Goal: Transaction & Acquisition: Purchase product/service

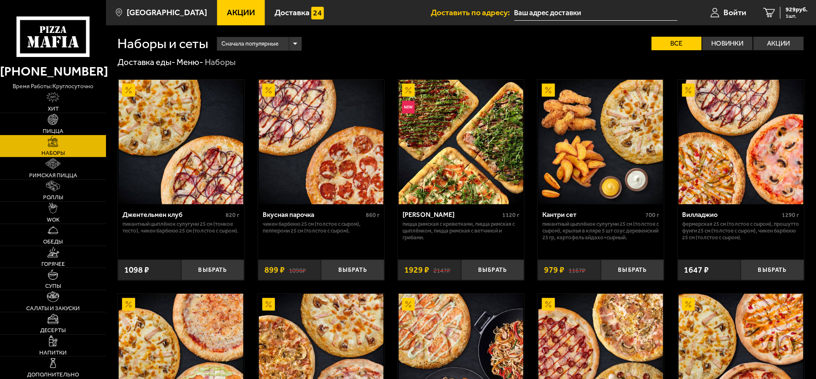
type input "[STREET_ADDRESS]"
click at [57, 297] on img at bounding box center [53, 297] width 12 height 11
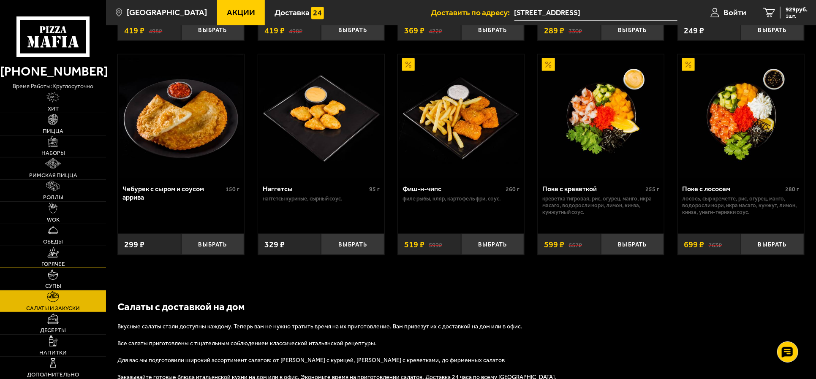
scroll to position [528, 0]
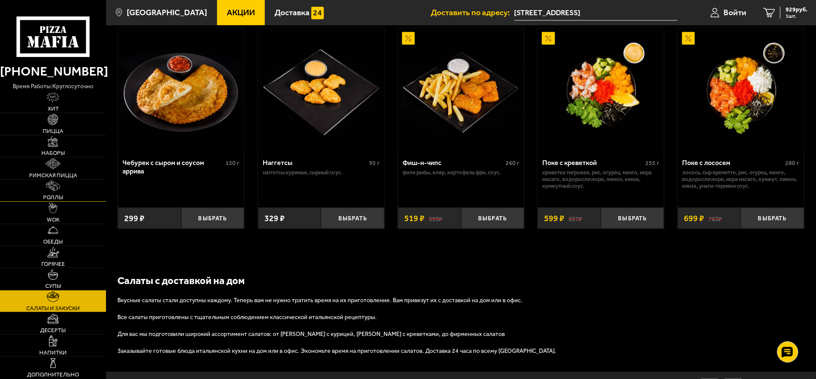
click at [60, 191] on link "Роллы" at bounding box center [53, 191] width 106 height 22
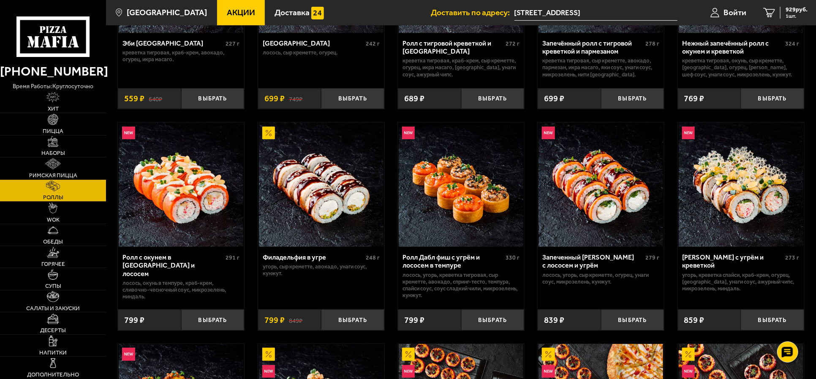
scroll to position [211, 0]
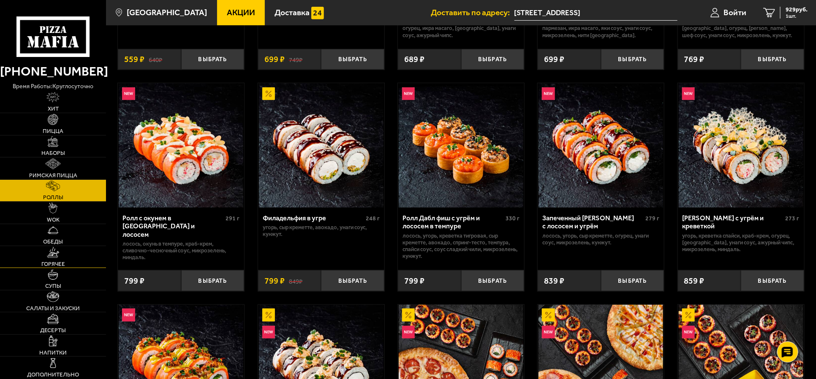
click at [57, 262] on span "Горячее" at bounding box center [53, 264] width 24 height 5
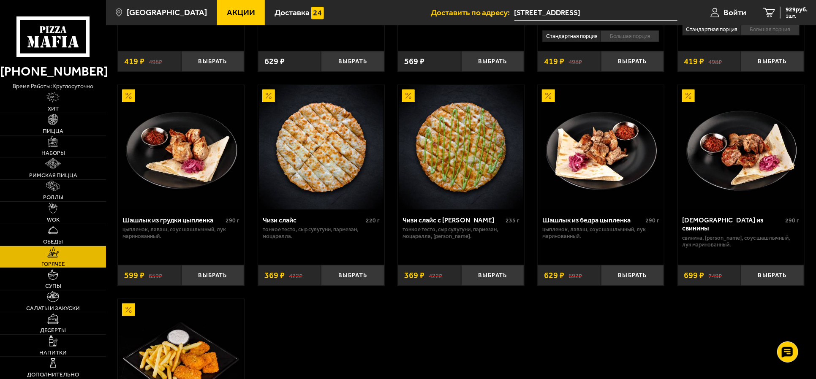
scroll to position [581, 0]
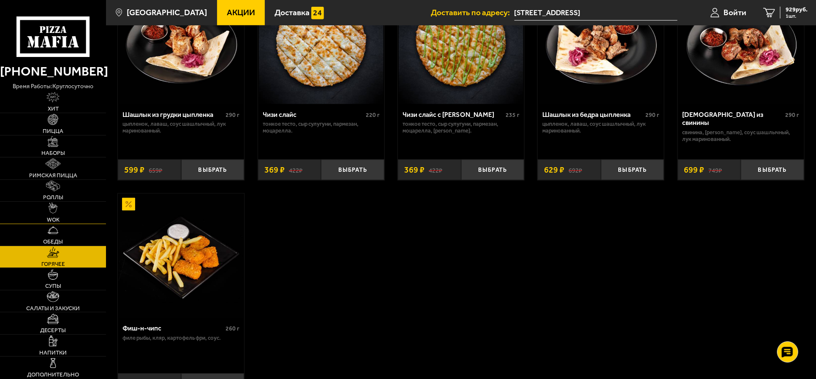
click at [51, 208] on img at bounding box center [53, 208] width 8 height 11
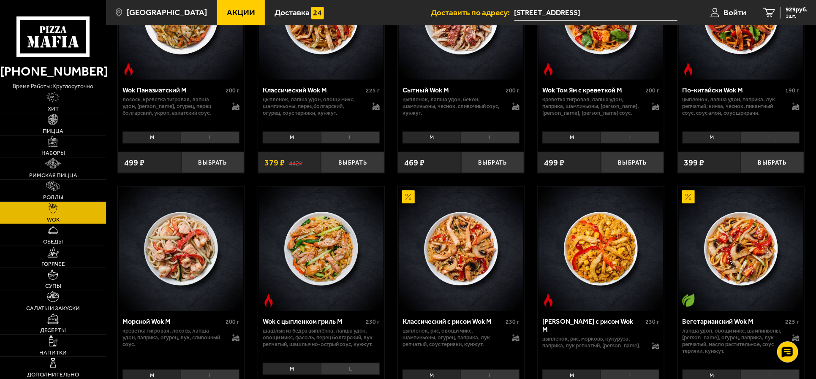
scroll to position [528, 0]
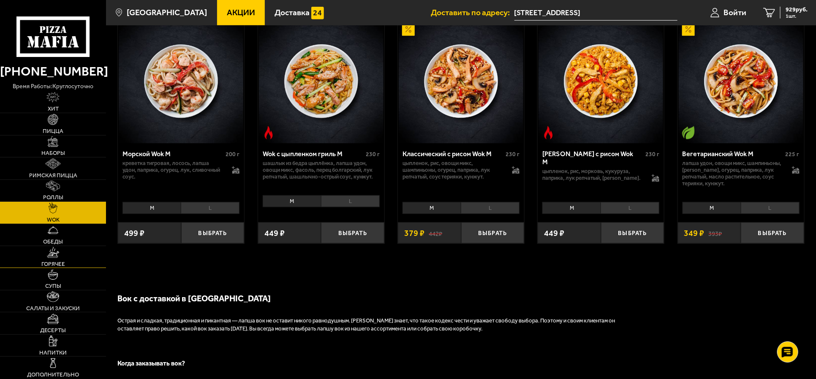
click at [61, 256] on link "Горячее" at bounding box center [53, 257] width 106 height 22
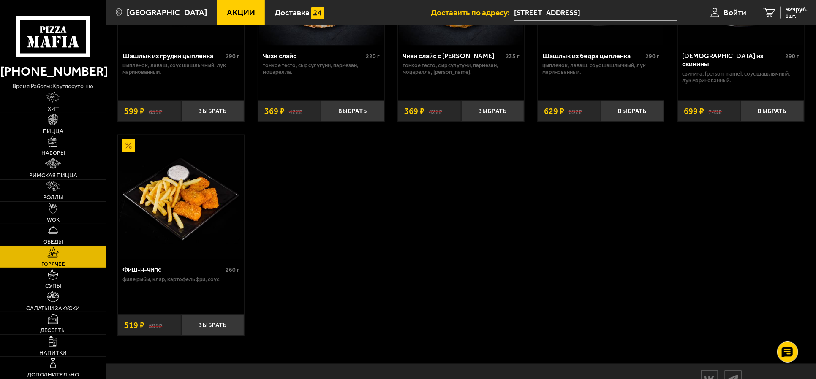
scroll to position [681, 0]
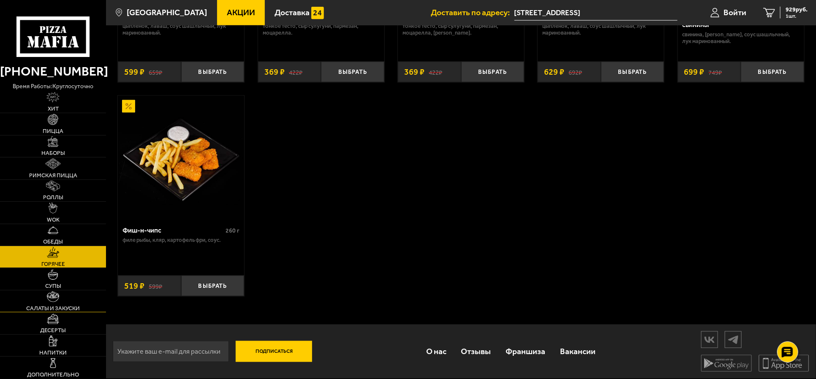
click at [52, 300] on img at bounding box center [53, 297] width 12 height 11
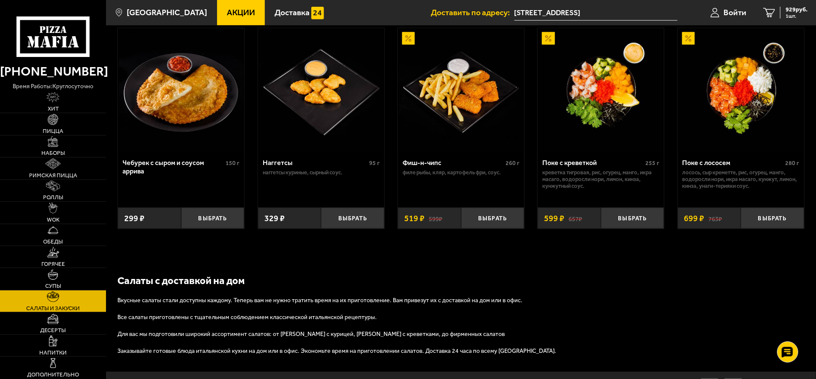
scroll to position [577, 0]
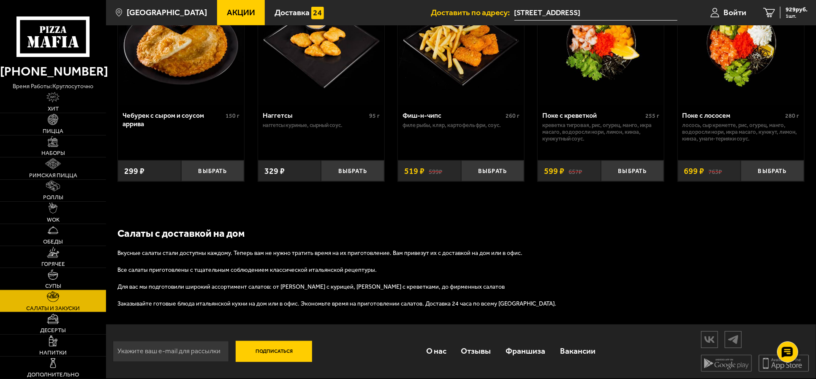
click at [50, 270] on img at bounding box center [53, 275] width 11 height 11
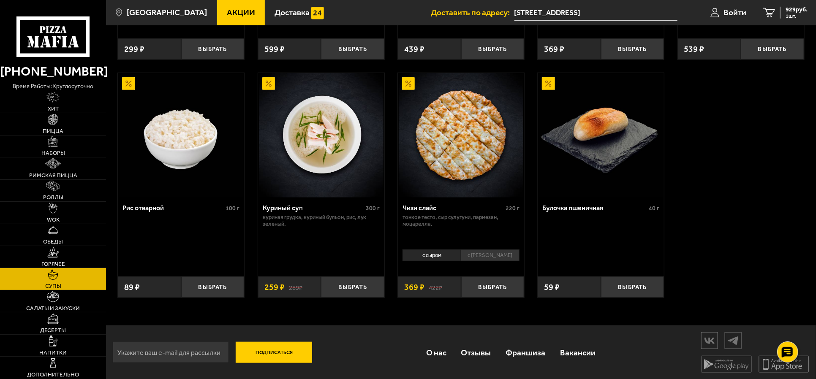
scroll to position [321, 0]
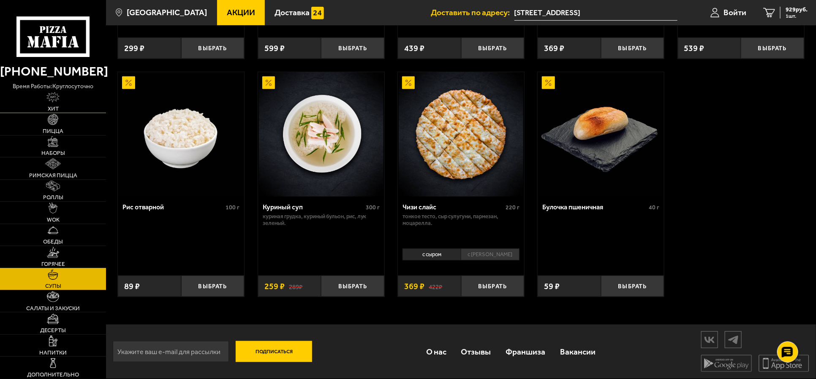
click at [50, 107] on span "Хит" at bounding box center [53, 108] width 11 height 5
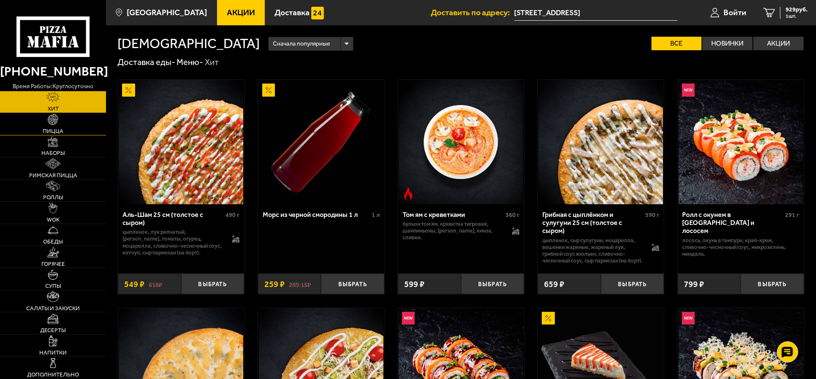
click at [54, 130] on span "Пицца" at bounding box center [53, 130] width 21 height 5
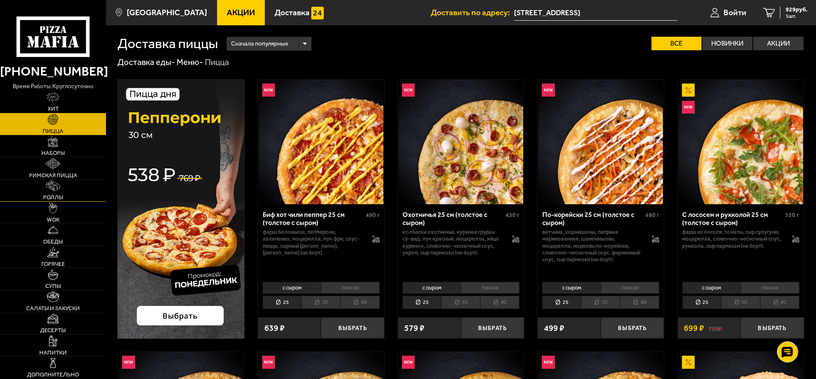
click at [57, 190] on img at bounding box center [53, 186] width 14 height 11
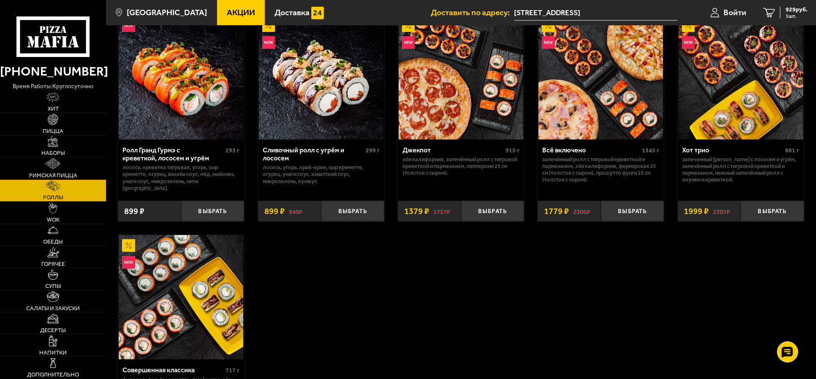
scroll to position [528, 0]
